Goal: Task Accomplishment & Management: Use online tool/utility

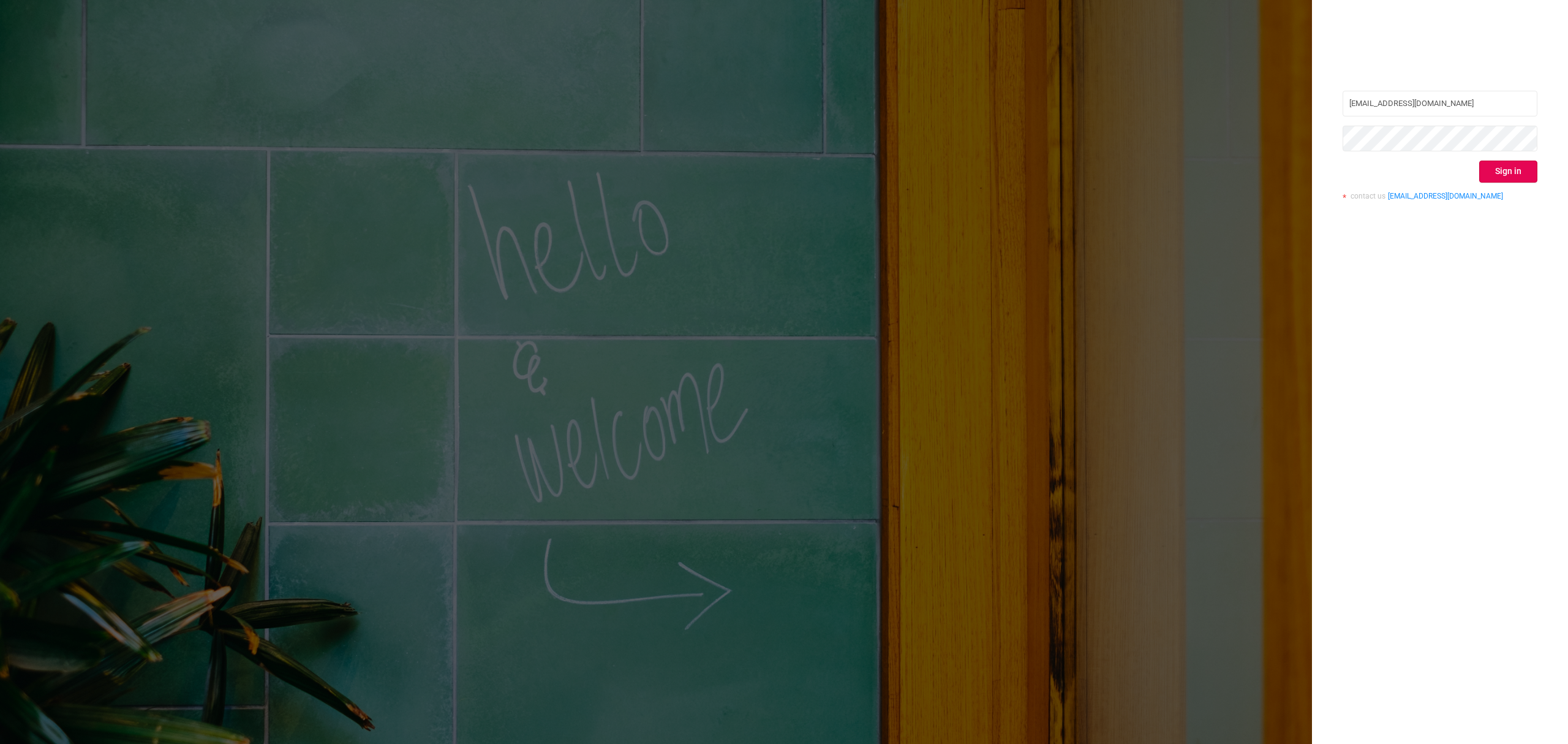
click at [1493, 169] on button "Sign in" at bounding box center [1508, 171] width 58 height 22
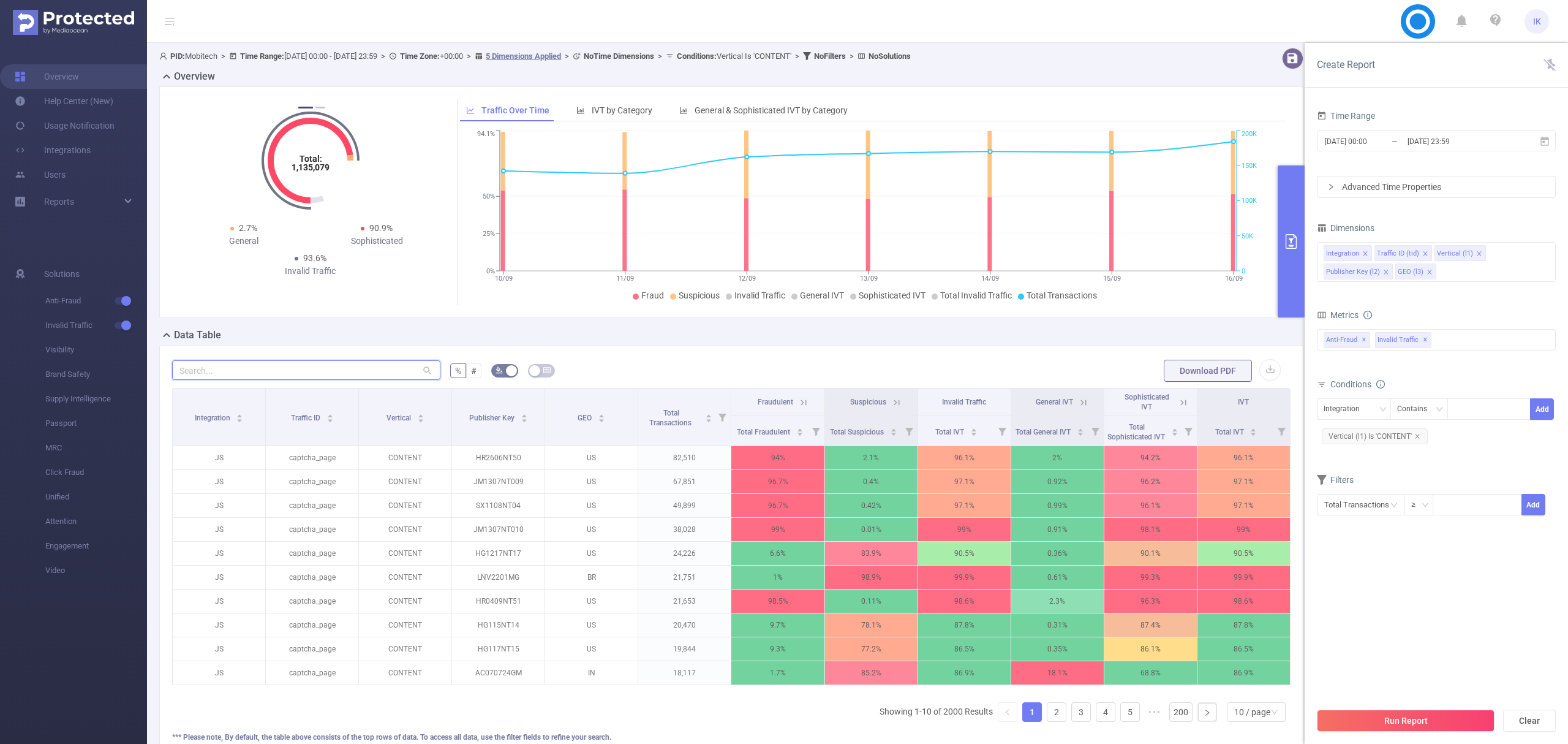
click at [293, 369] on input "text" at bounding box center [306, 370] width 268 height 20
paste input "sx1108nt04"
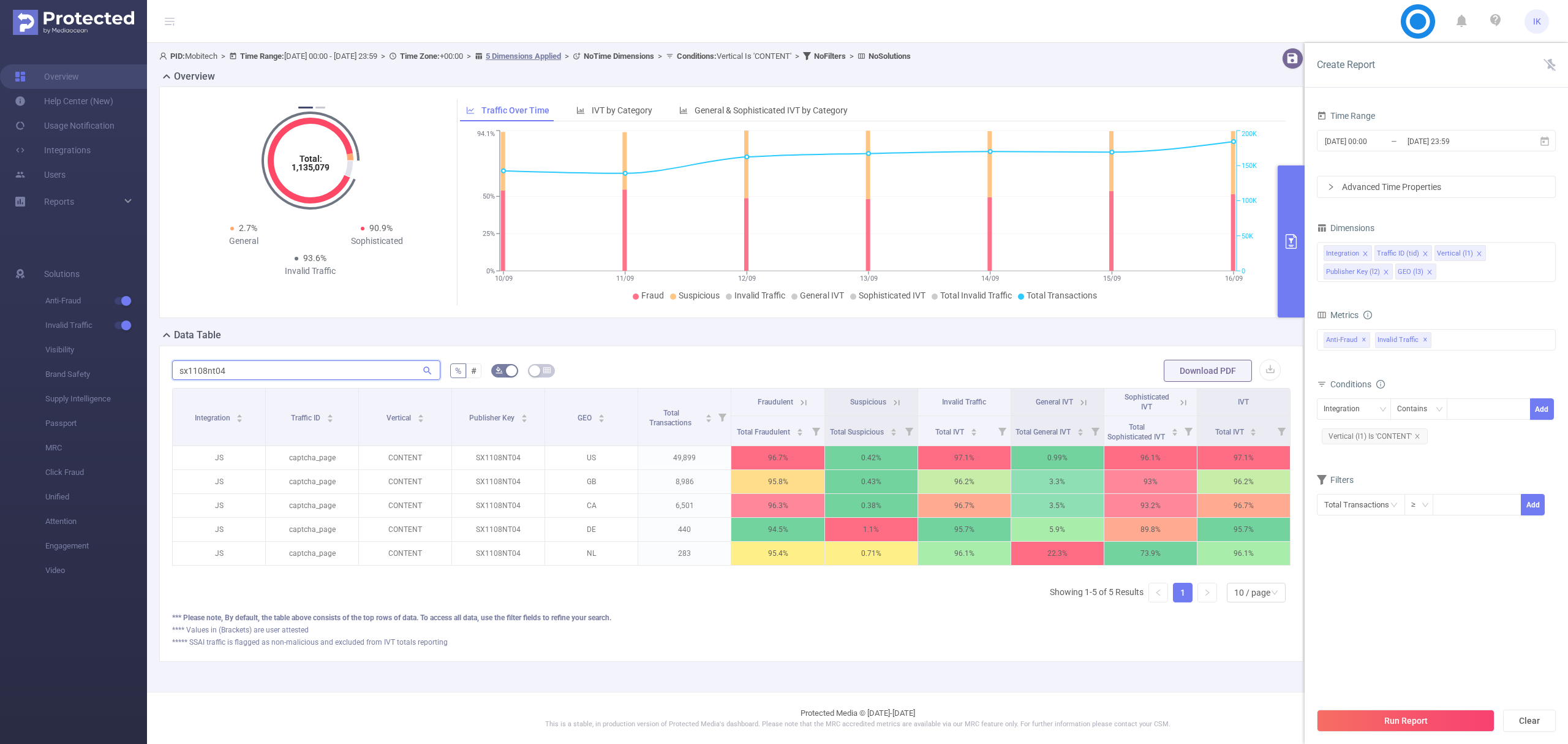
scroll to position [0, 3]
type input "sx1108nt04"
click at [1550, 143] on span "[DATE] 00:00 _ [DATE] 23:59" at bounding box center [1436, 140] width 239 height 21
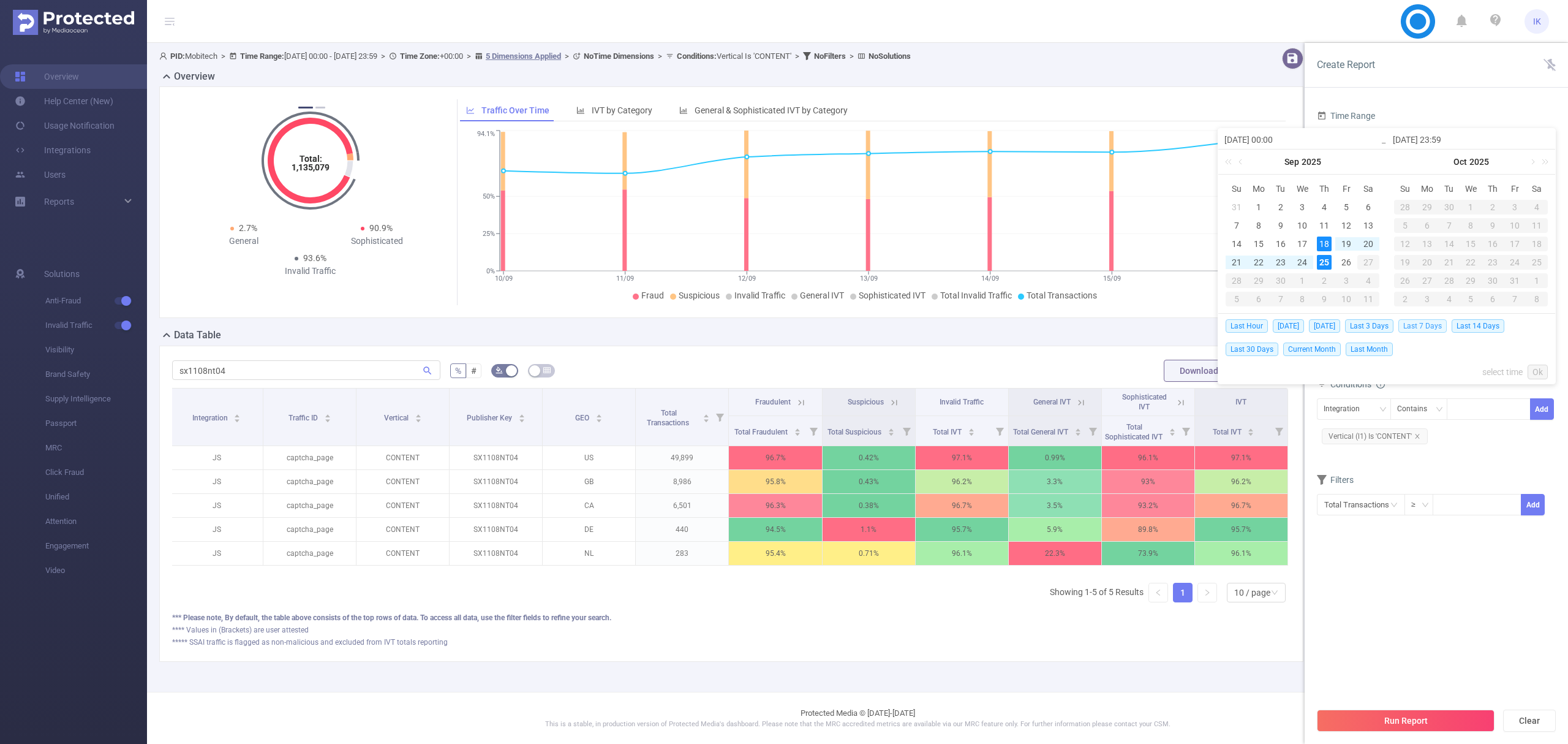
click at [1422, 321] on span "Last 7 Days" at bounding box center [1422, 325] width 48 height 13
type input "[DATE] 00:00"
type input "[DATE] 23:59"
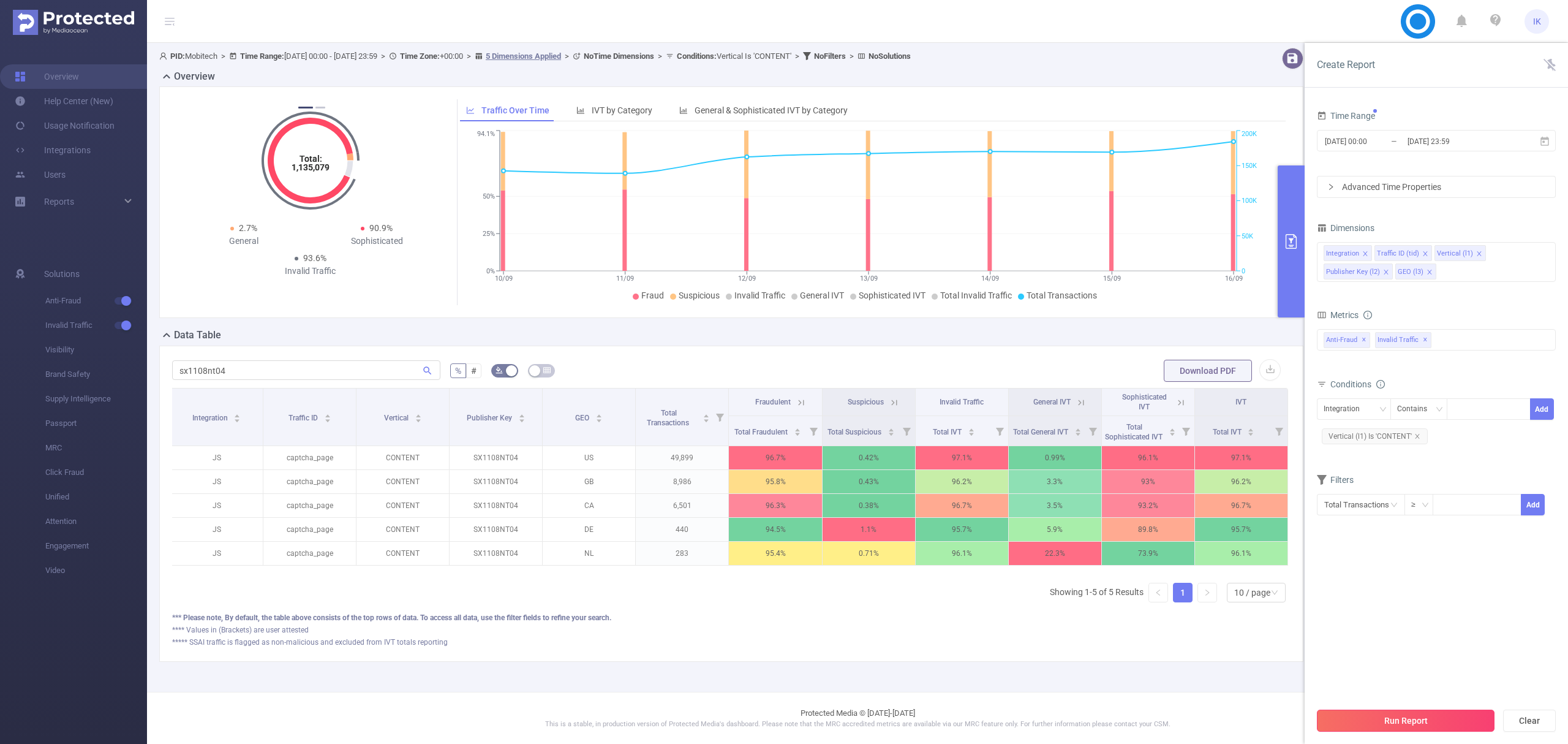
click at [1422, 721] on button "Run Report" at bounding box center [1406, 721] width 178 height 22
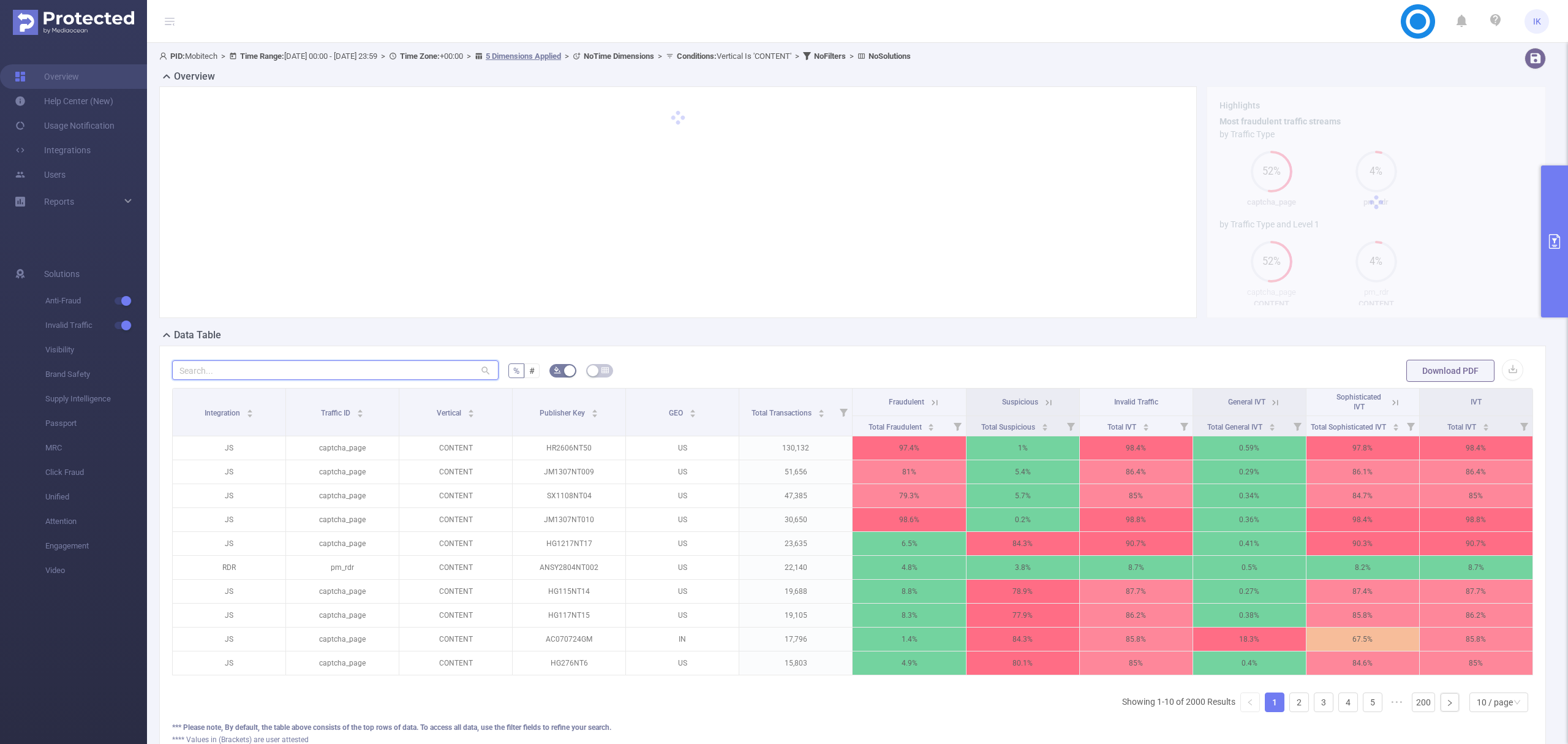
click at [345, 369] on input "text" at bounding box center [335, 370] width 327 height 20
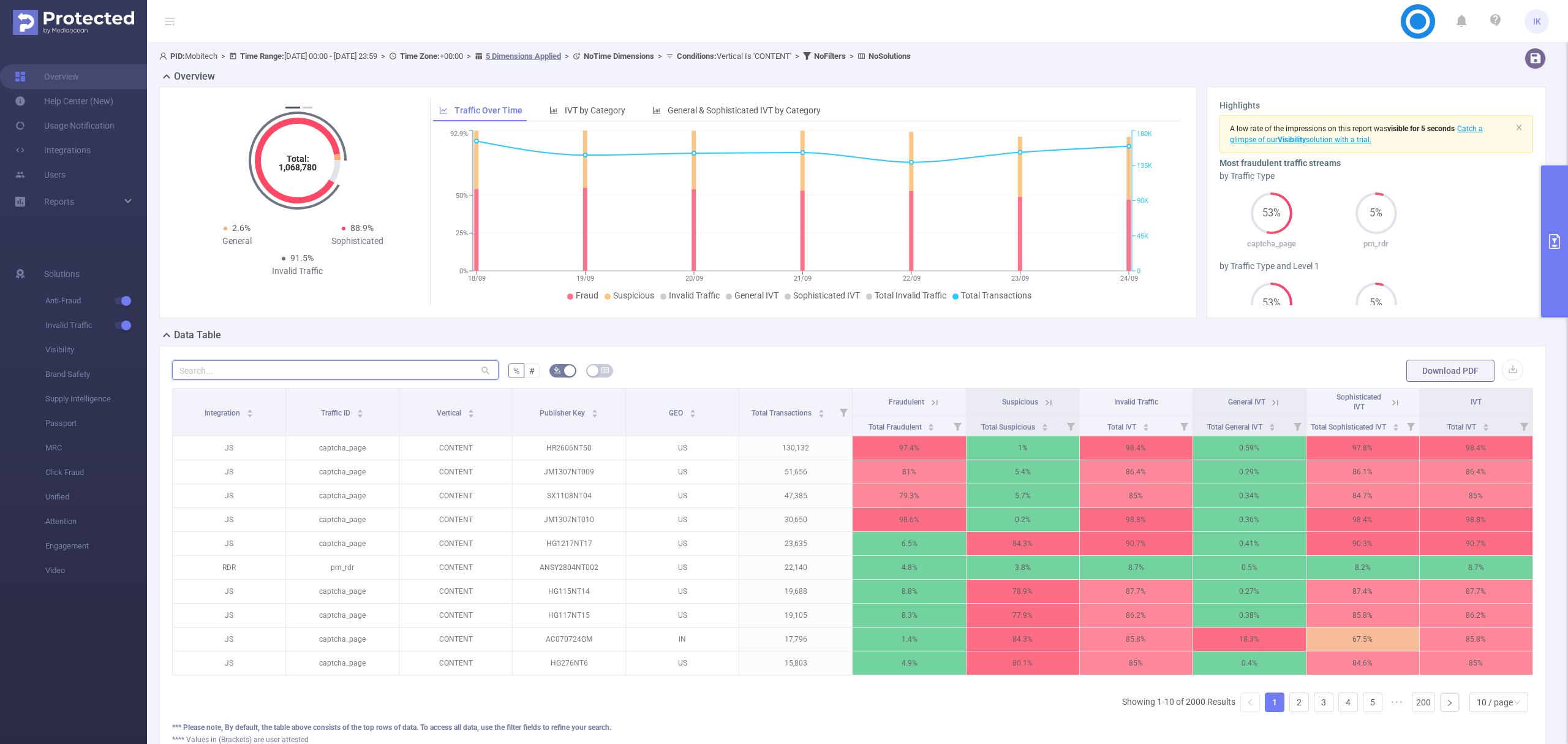
paste input "sx1108nt04"
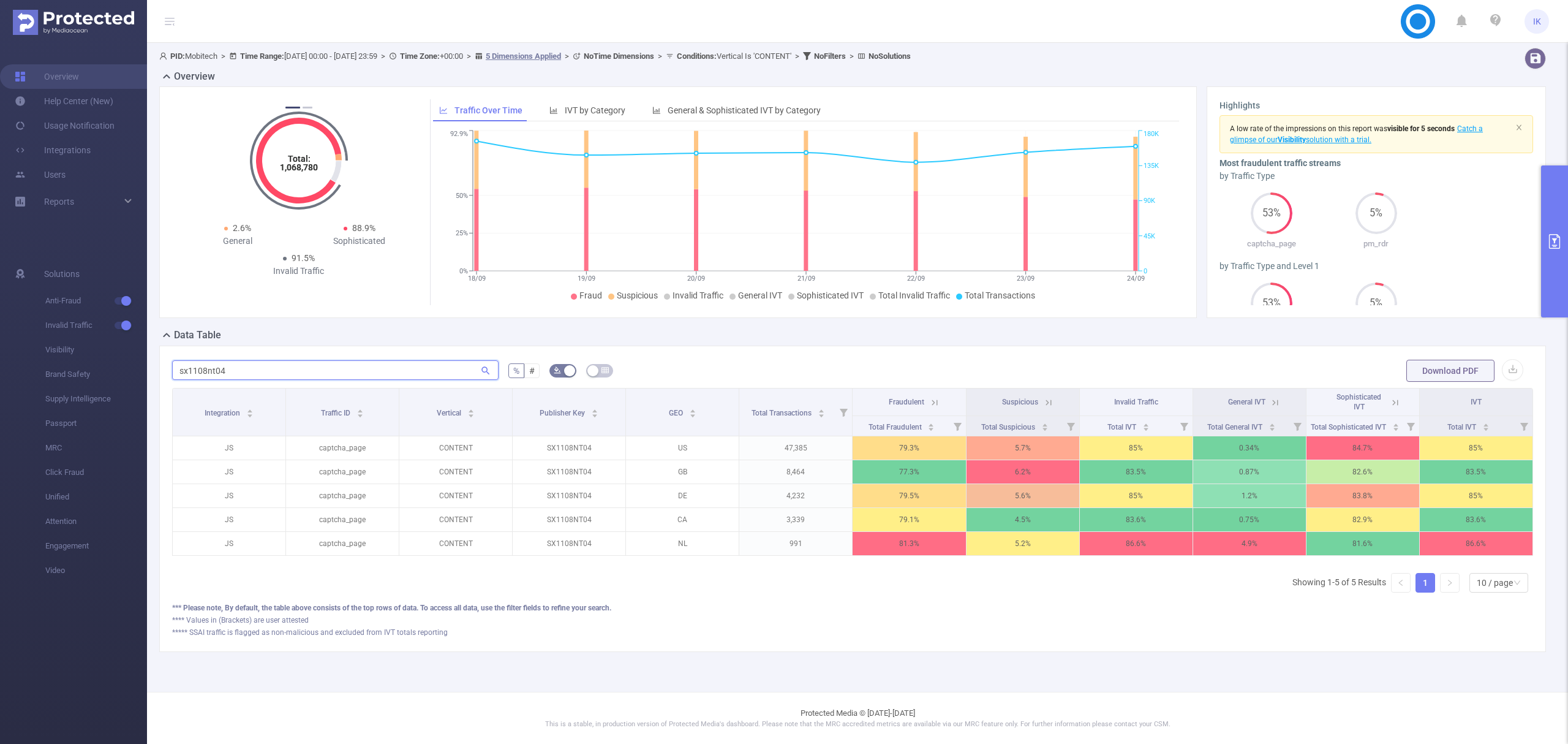
type input "sx1108nt04"
click at [935, 402] on icon at bounding box center [934, 402] width 11 height 11
